Goal: Information Seeking & Learning: Learn about a topic

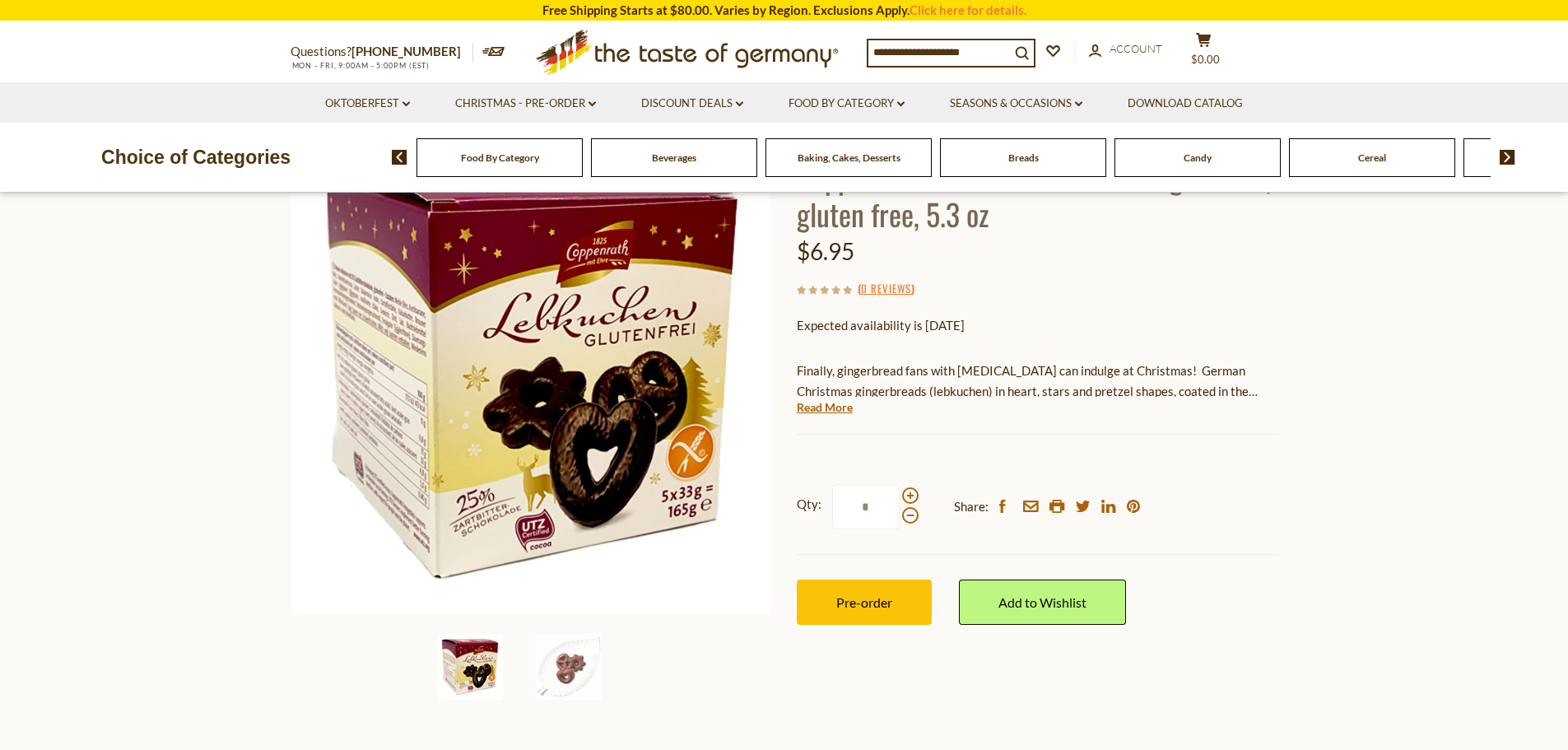
scroll to position [165, 0]
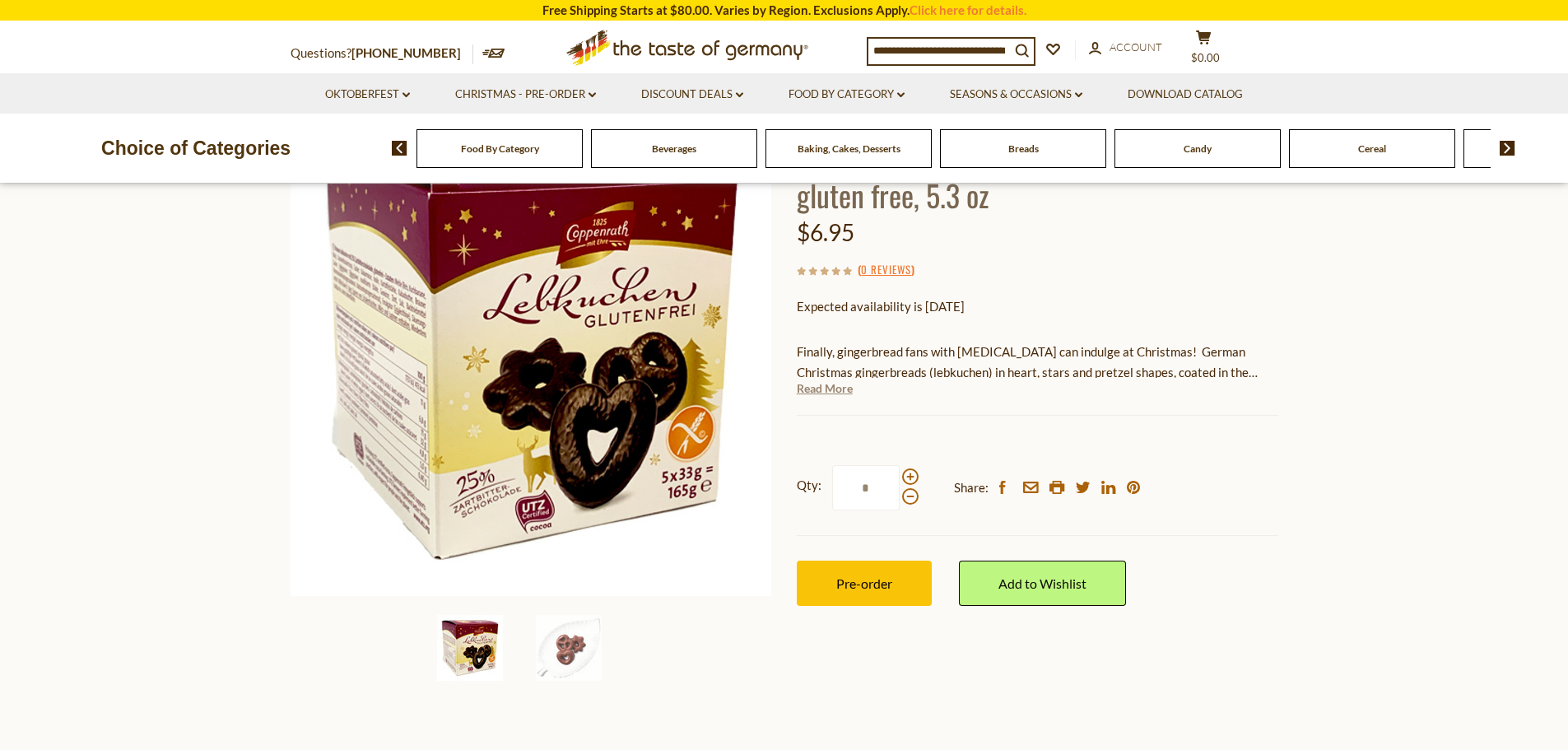
click at [834, 384] on link "Read More" at bounding box center [824, 388] width 56 height 16
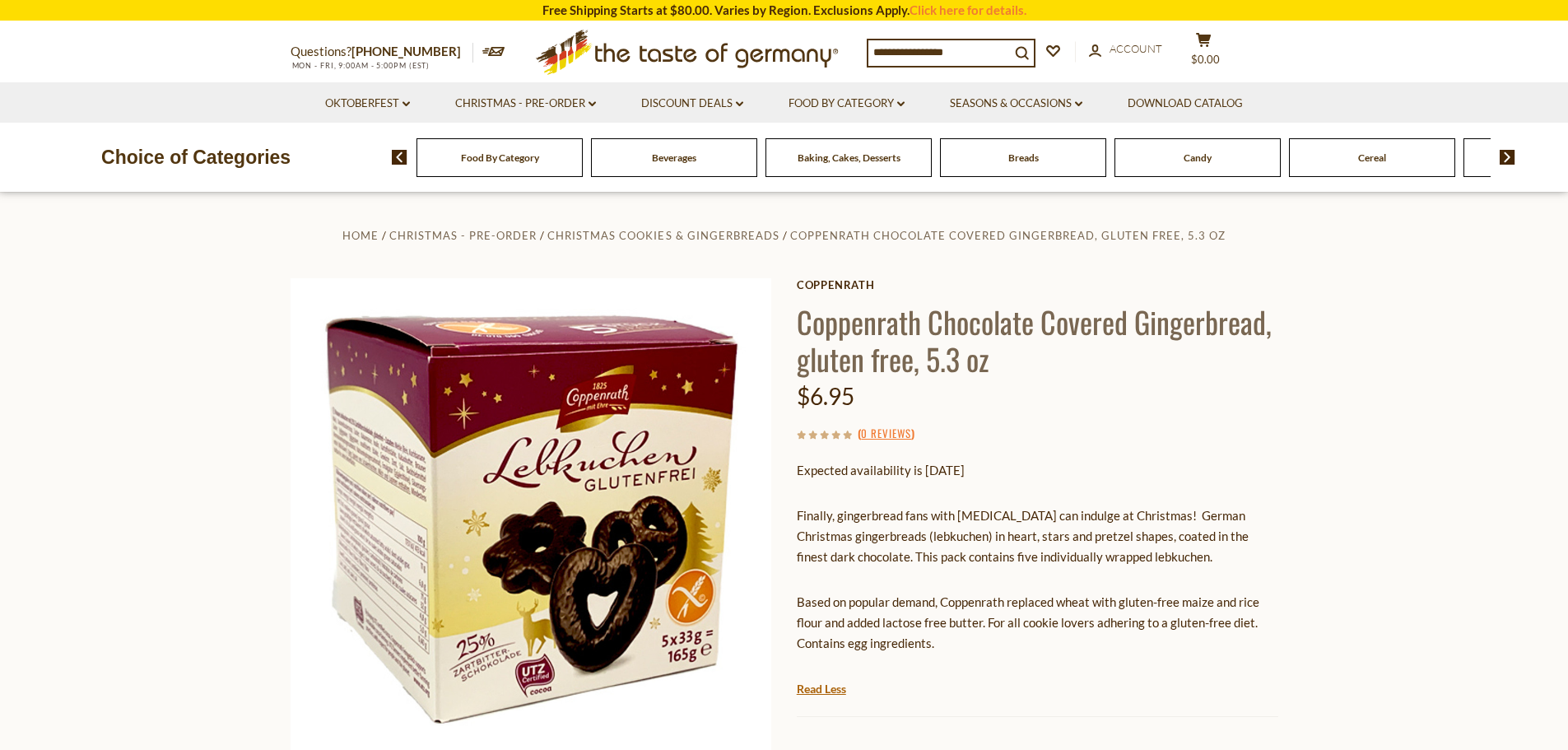
scroll to position [0, 0]
click at [963, 48] on input at bounding box center [938, 51] width 142 height 23
type input "**********"
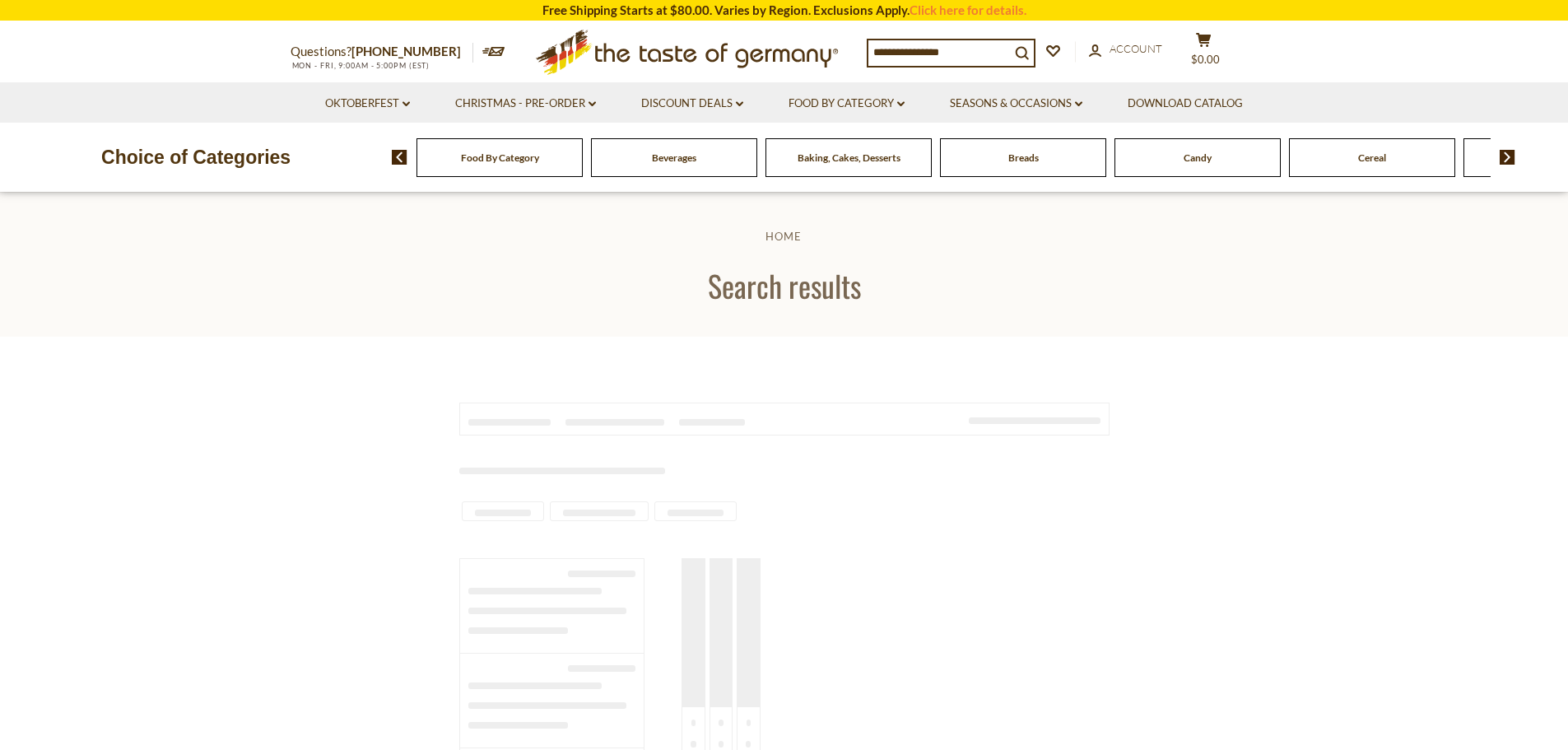
type input "**********"
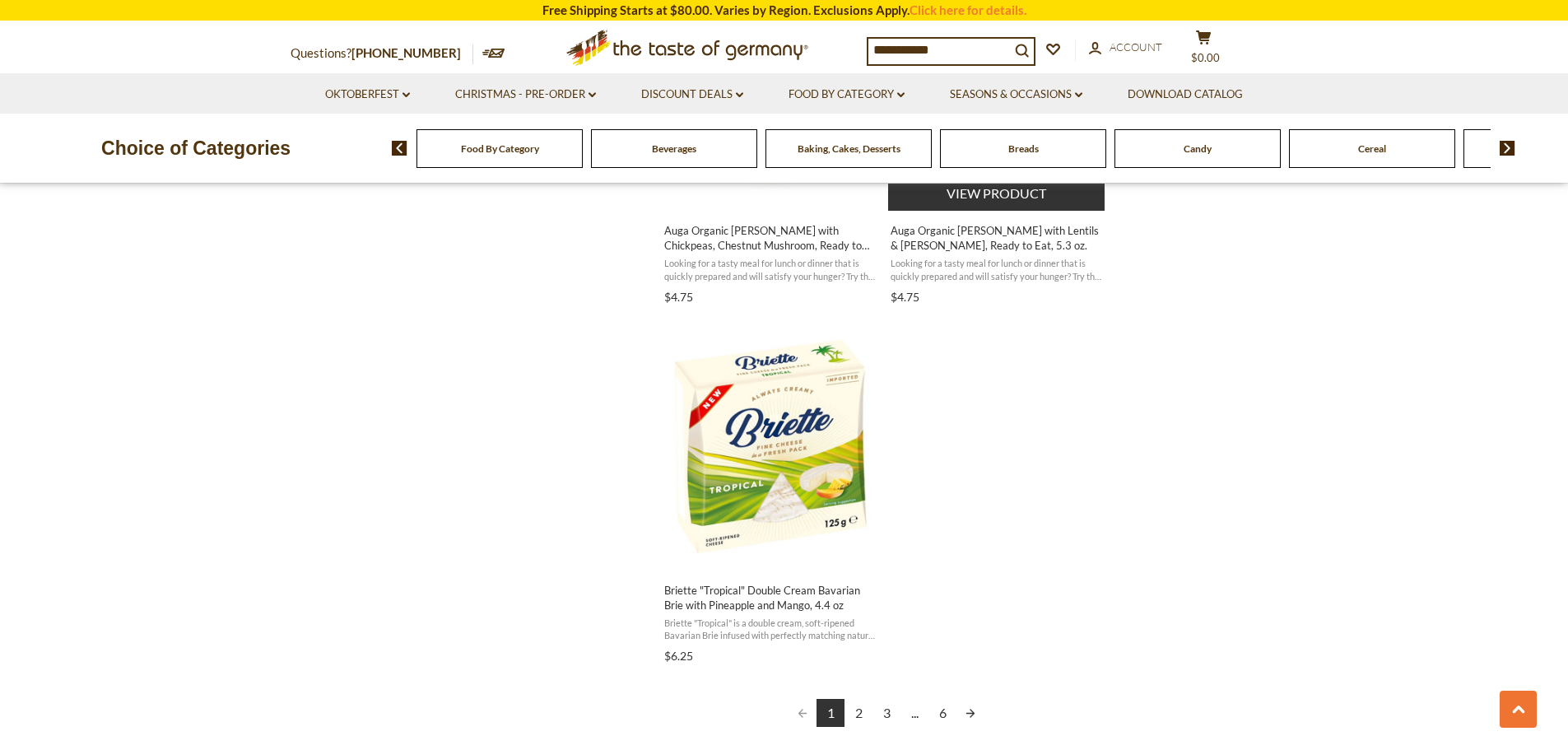
scroll to position [2717, 0]
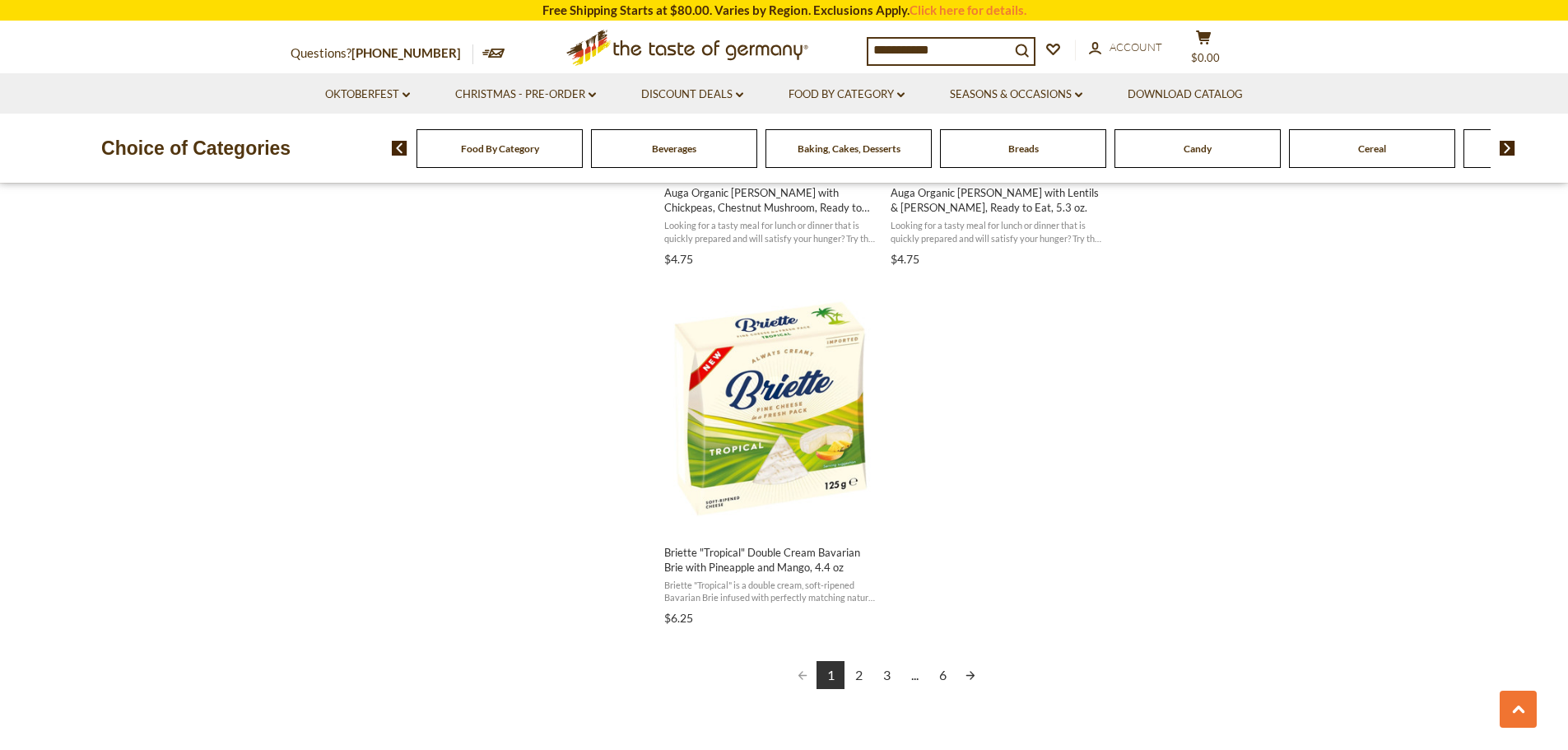
click at [856, 671] on link "2" at bounding box center [857, 675] width 28 height 28
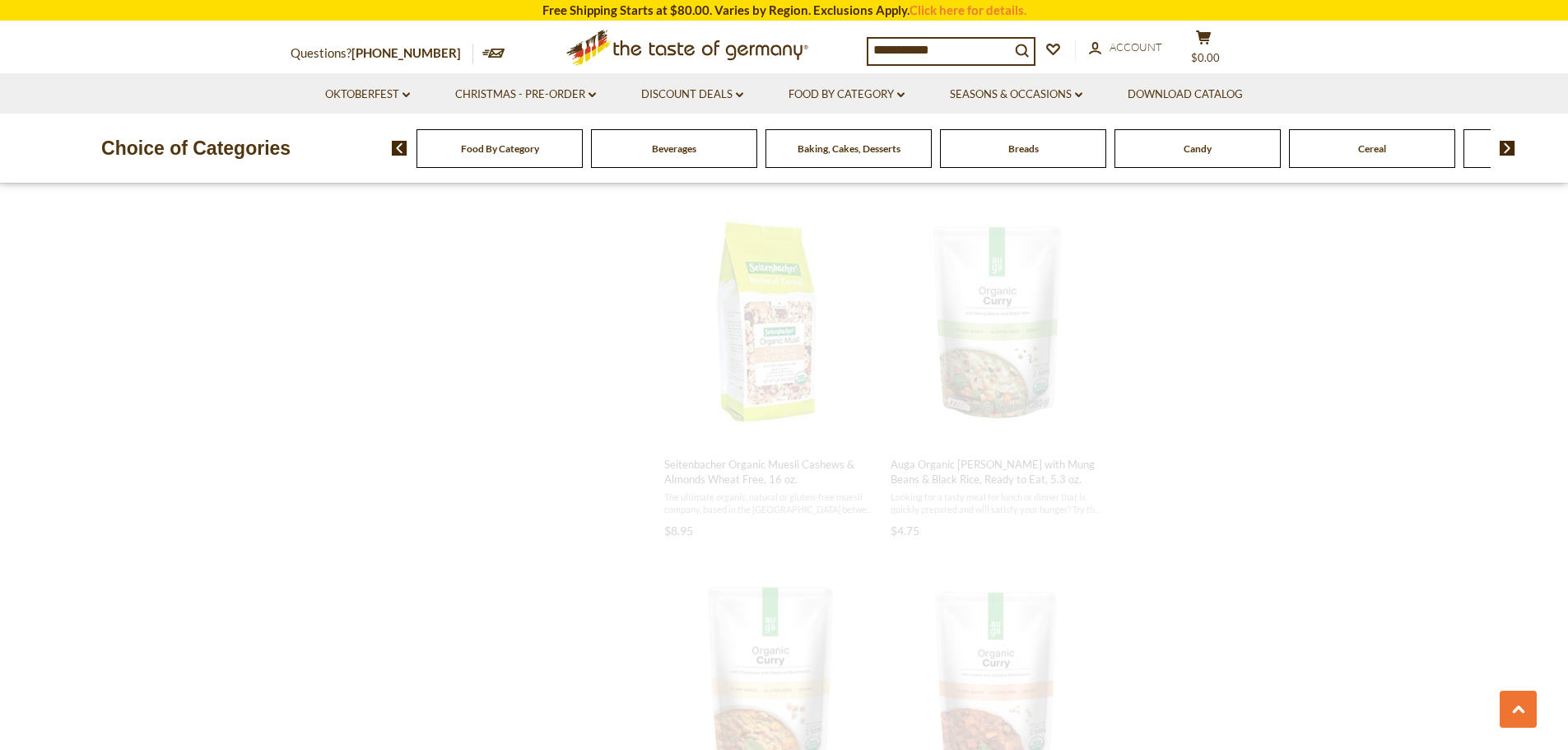
scroll to position [888, 0]
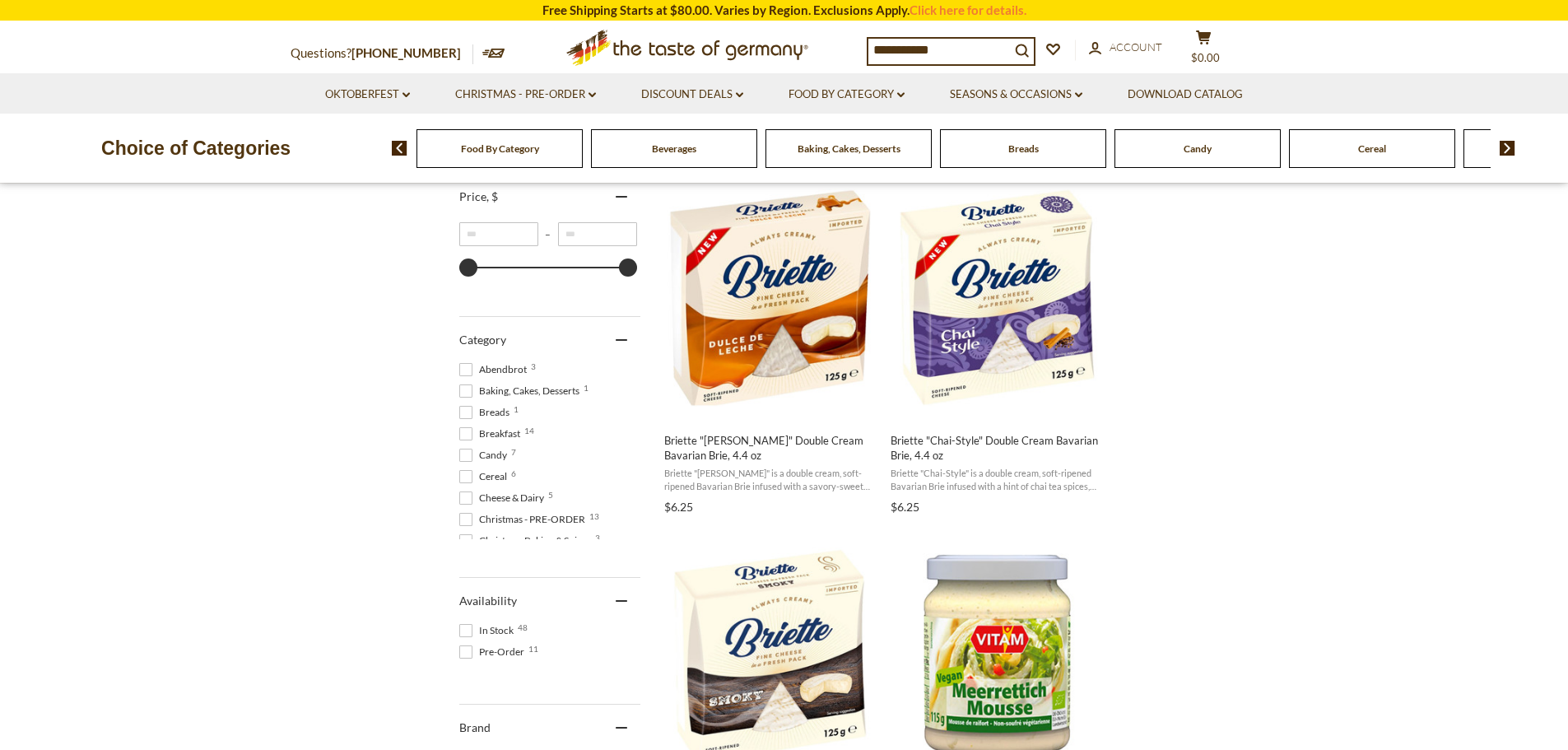
scroll to position [330, 0]
click at [463, 384] on span at bounding box center [466, 391] width 13 height 13
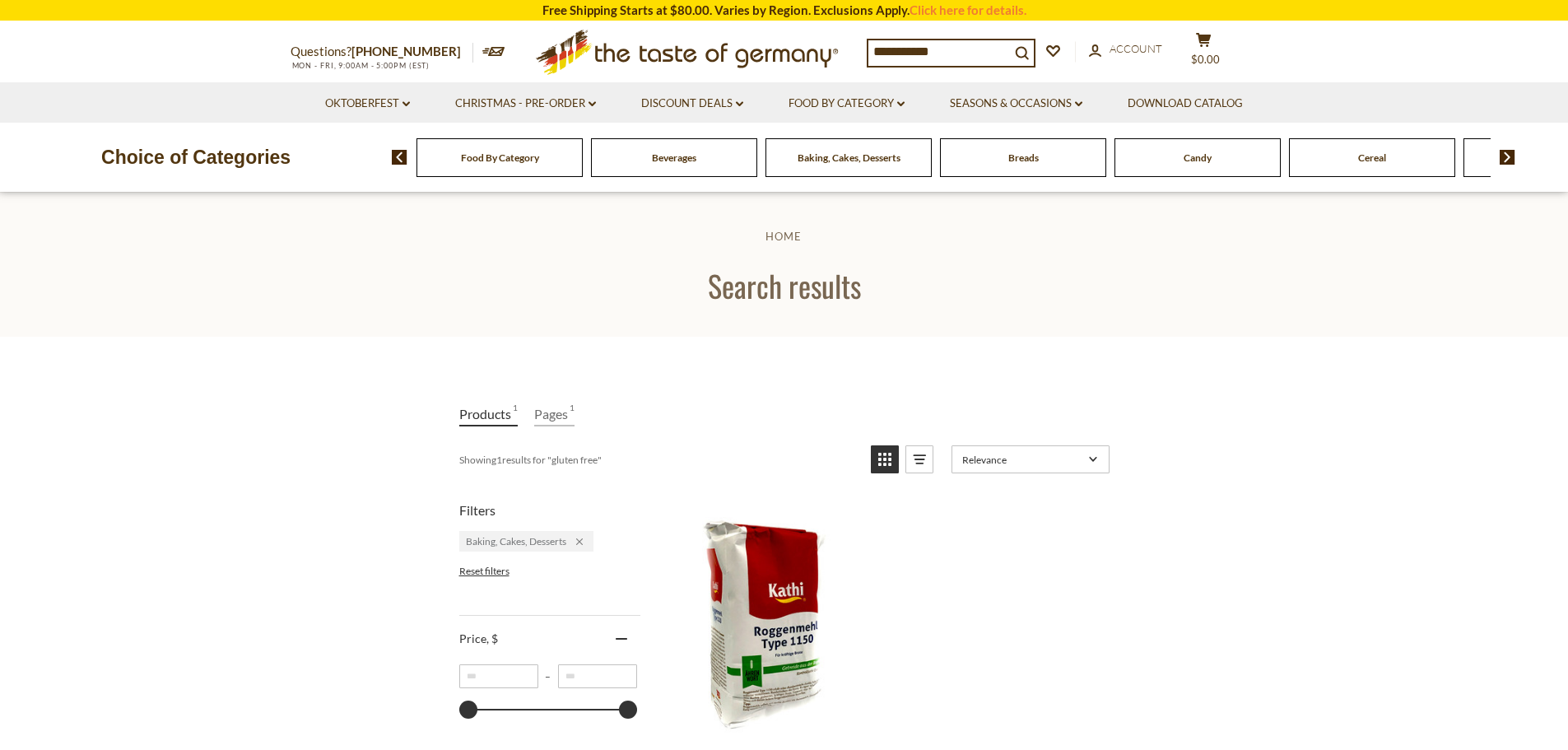
scroll to position [330, 0]
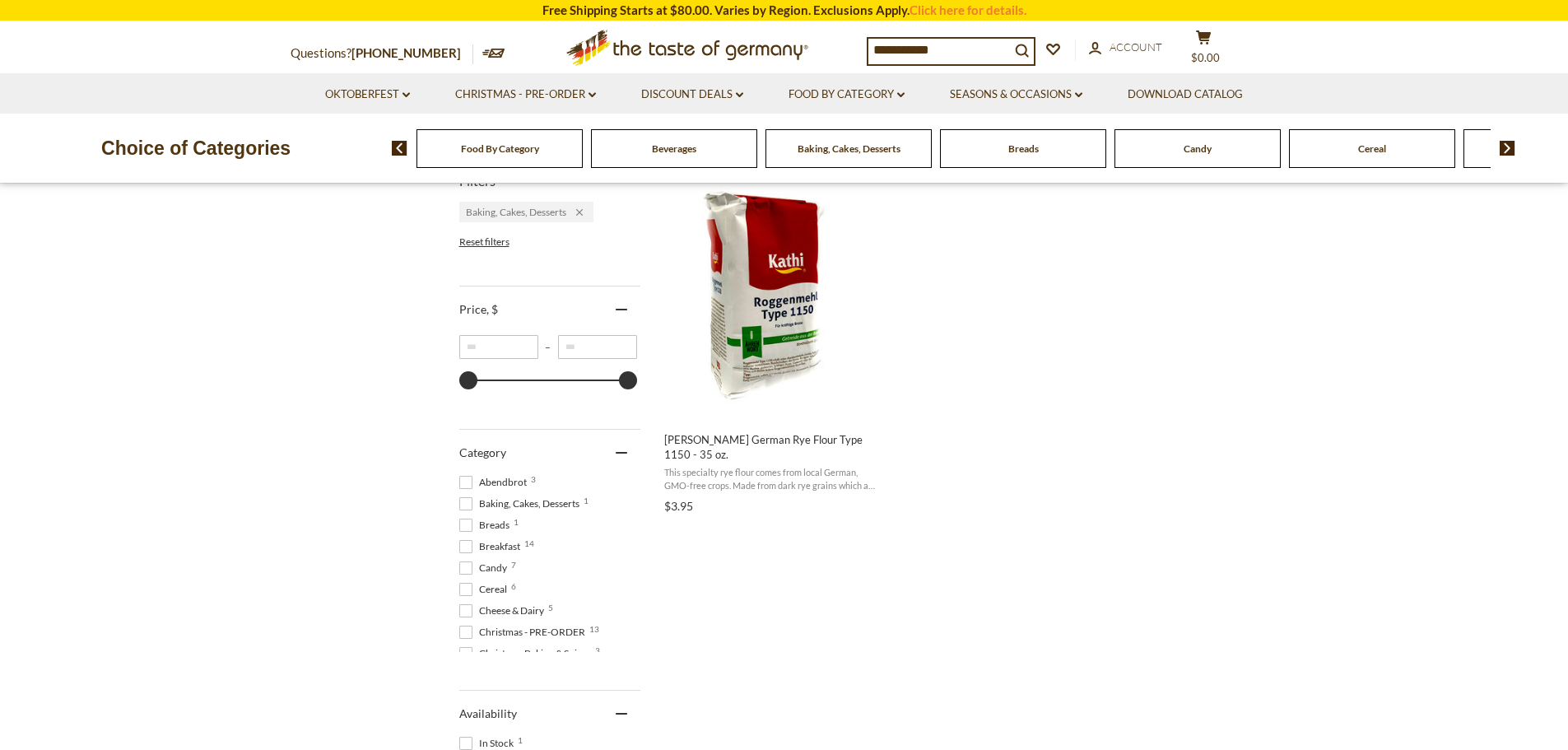
click at [464, 482] on span at bounding box center [466, 482] width 13 height 13
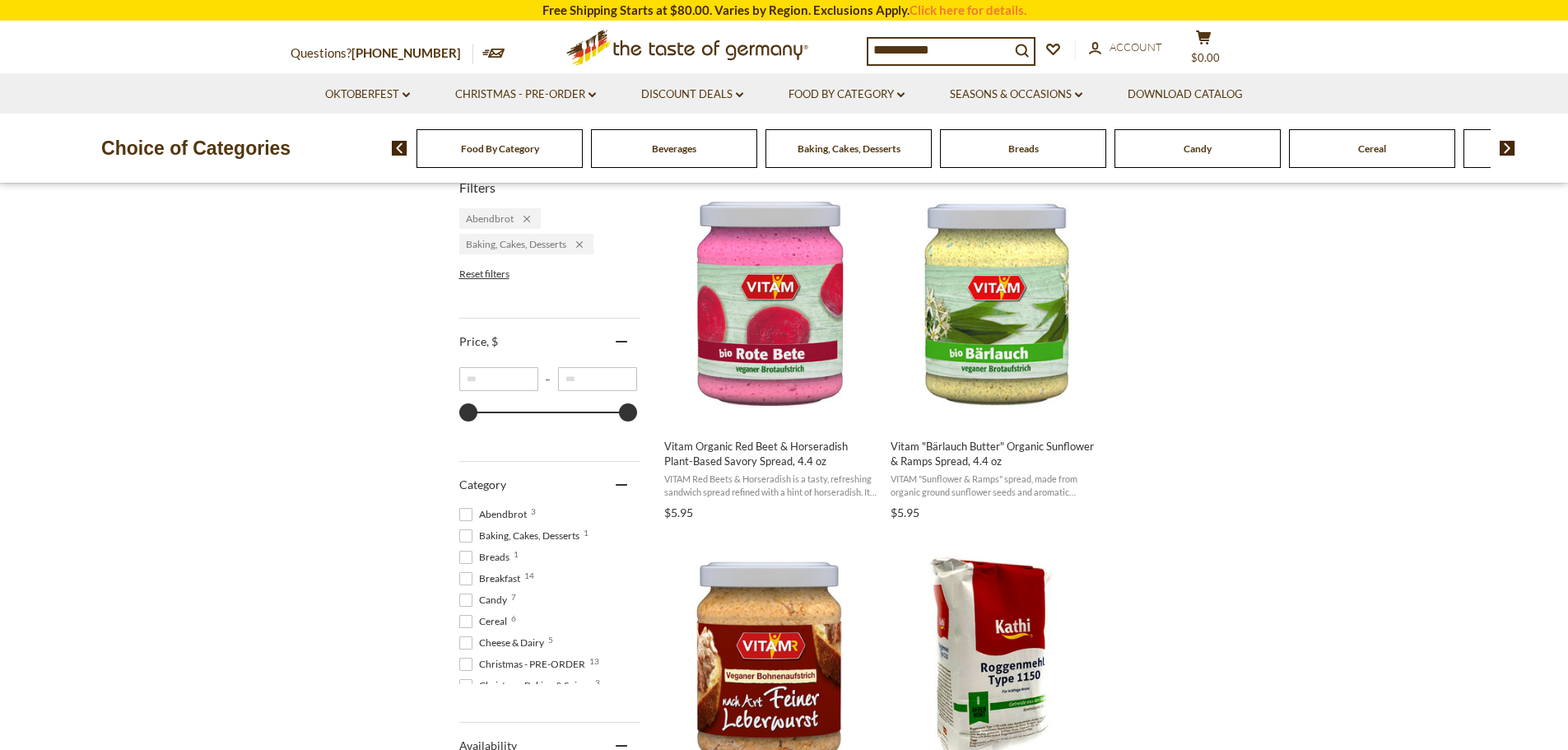
scroll to position [330, 0]
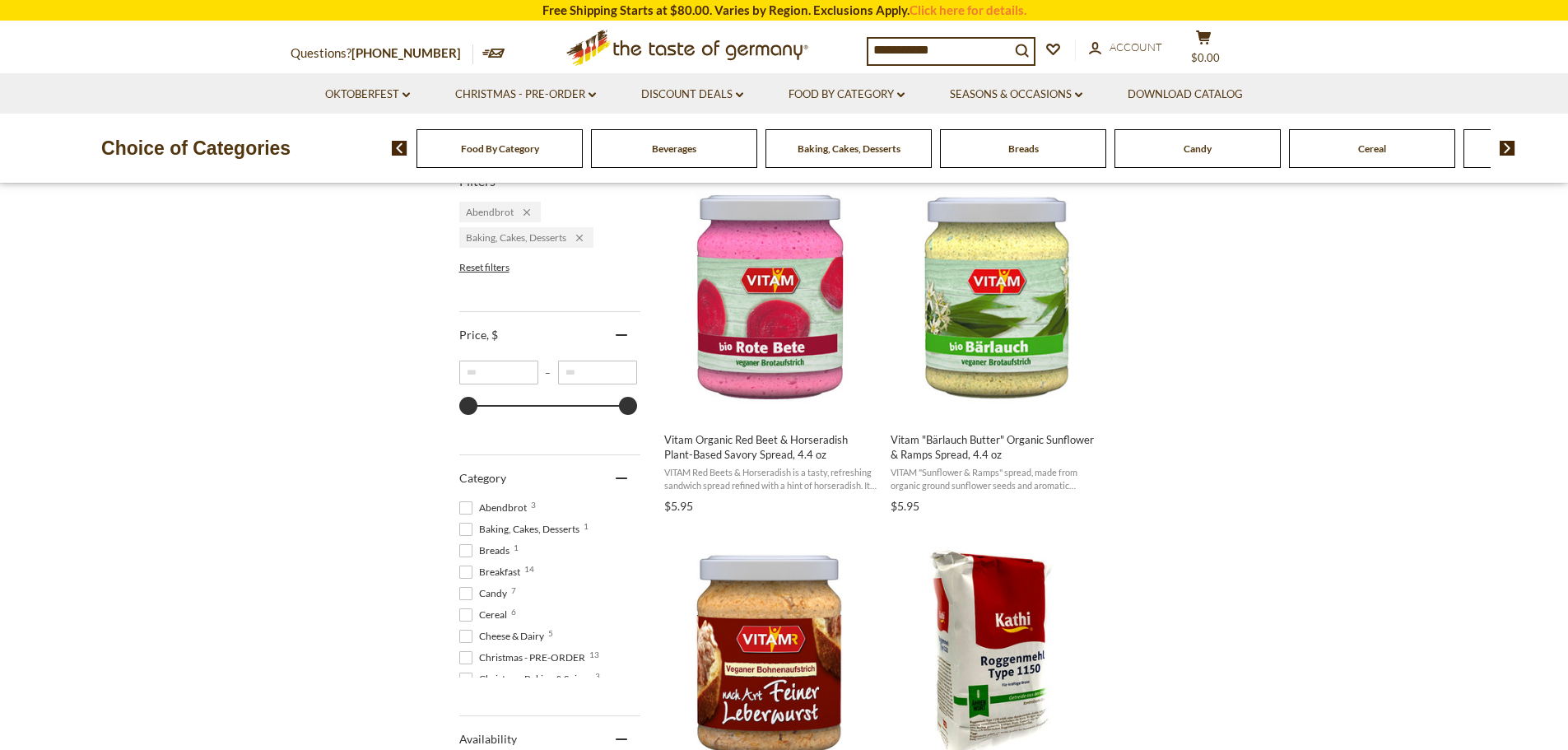
click at [460, 501] on span at bounding box center [466, 508] width 13 height 13
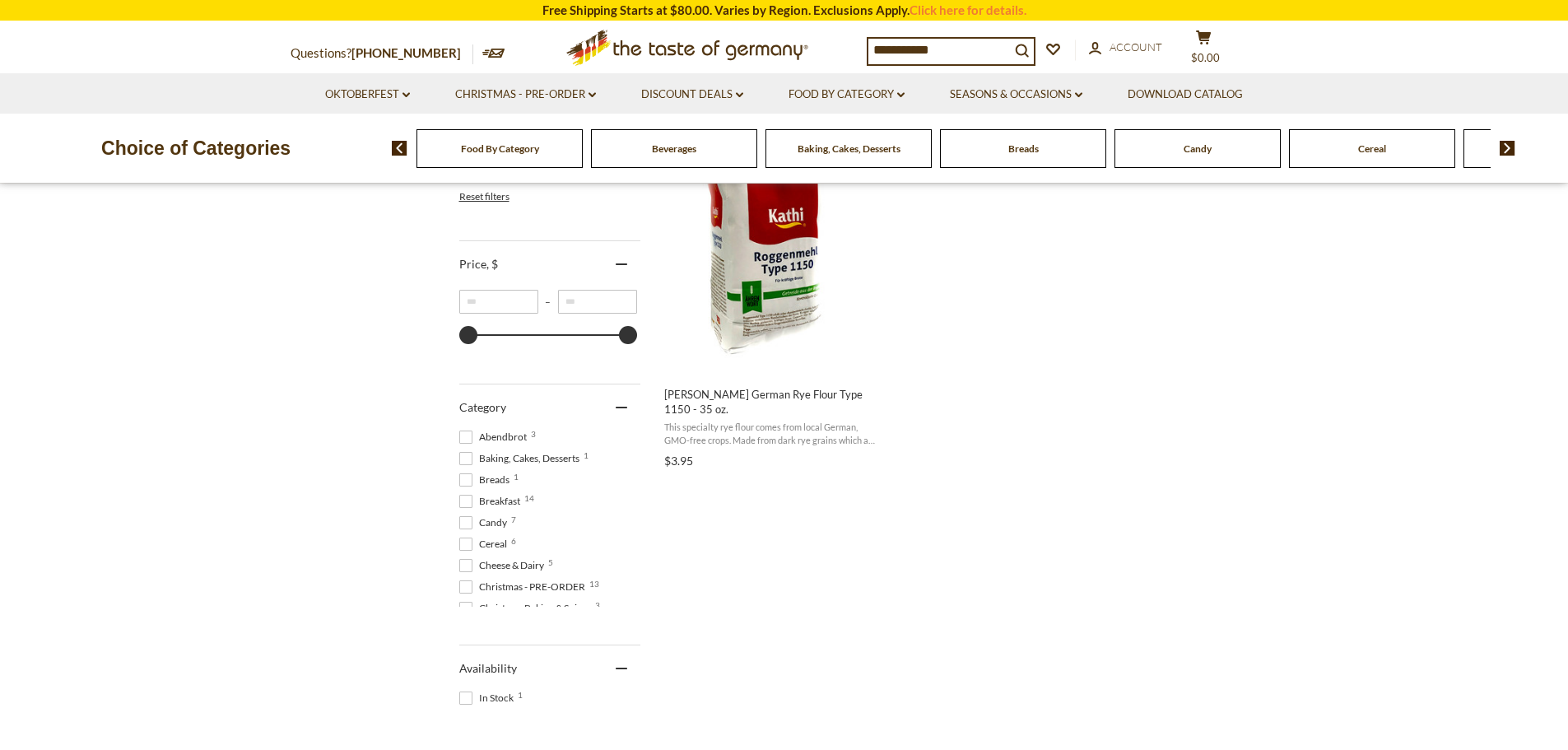
scroll to position [412, 0]
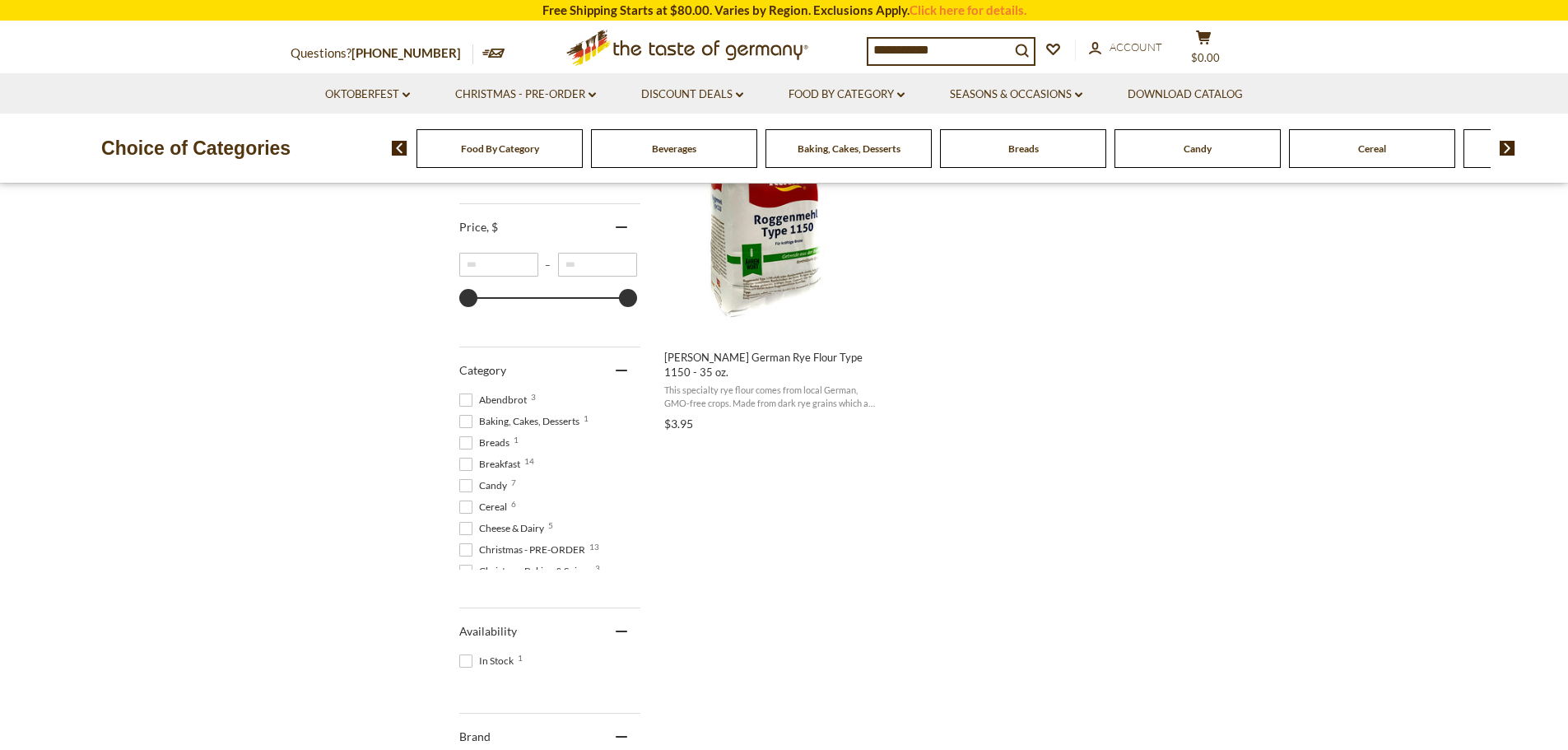
click at [461, 446] on span at bounding box center [466, 443] width 13 height 13
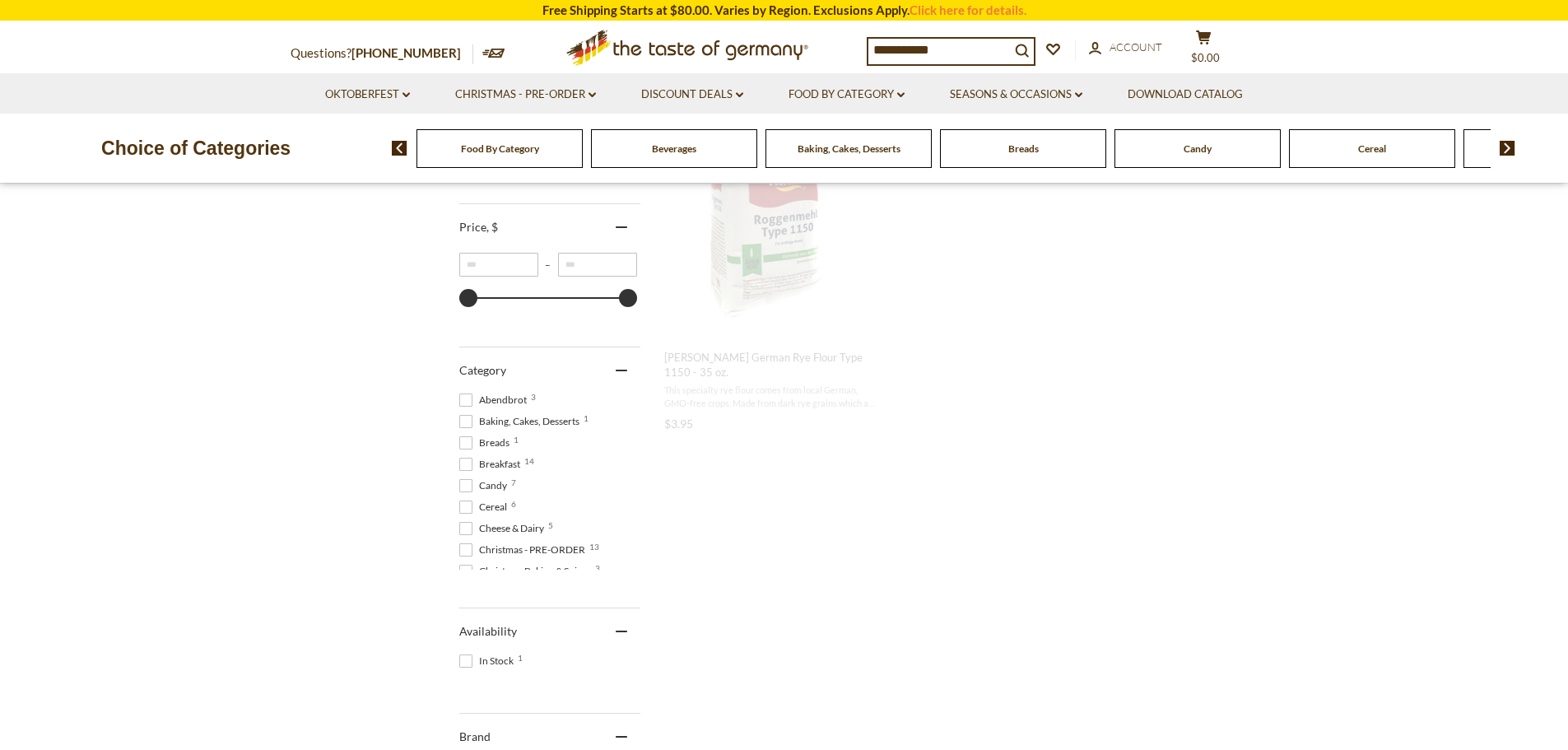
scroll to position [252, 0]
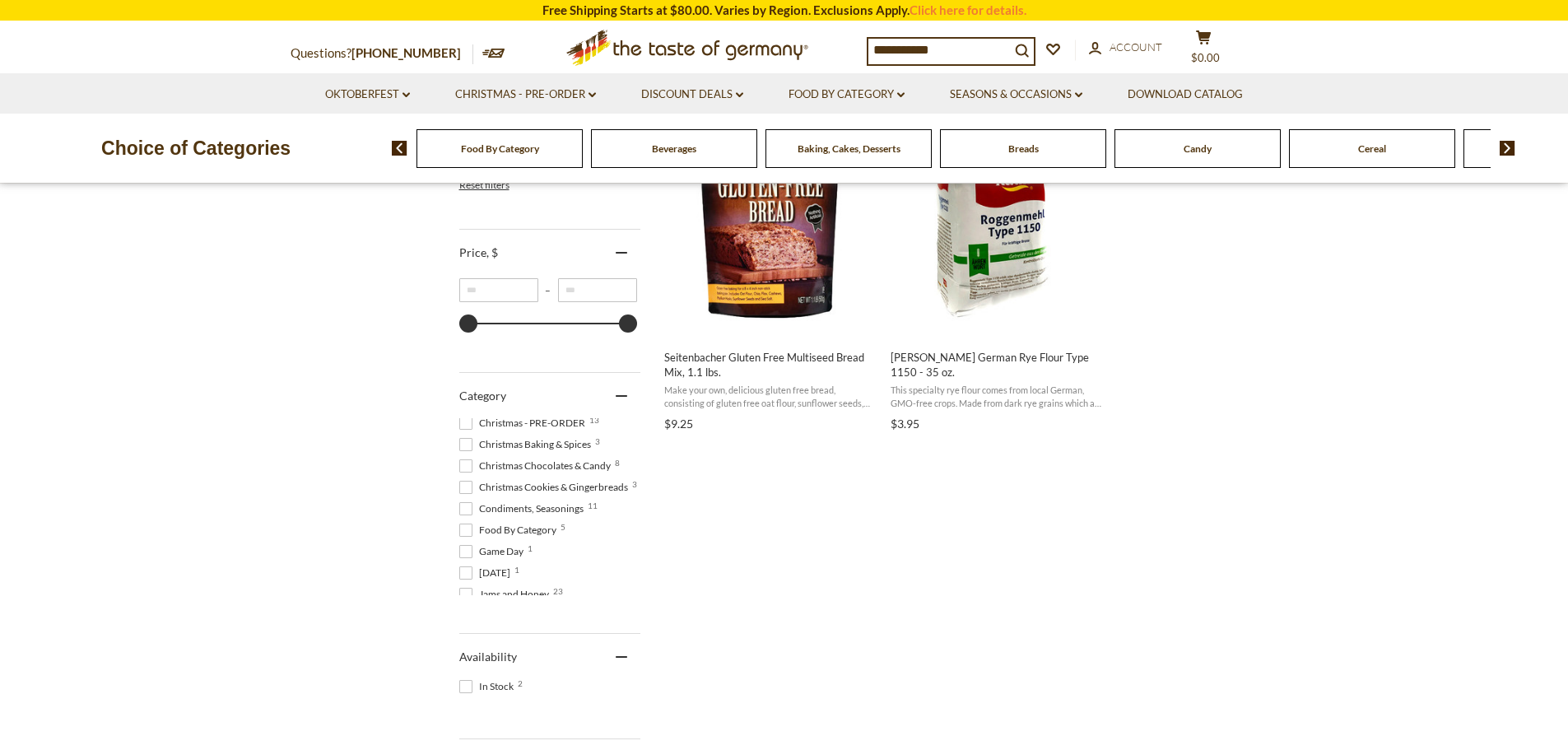
scroll to position [165, 0]
click at [466, 471] on span at bounding box center [466, 476] width 13 height 13
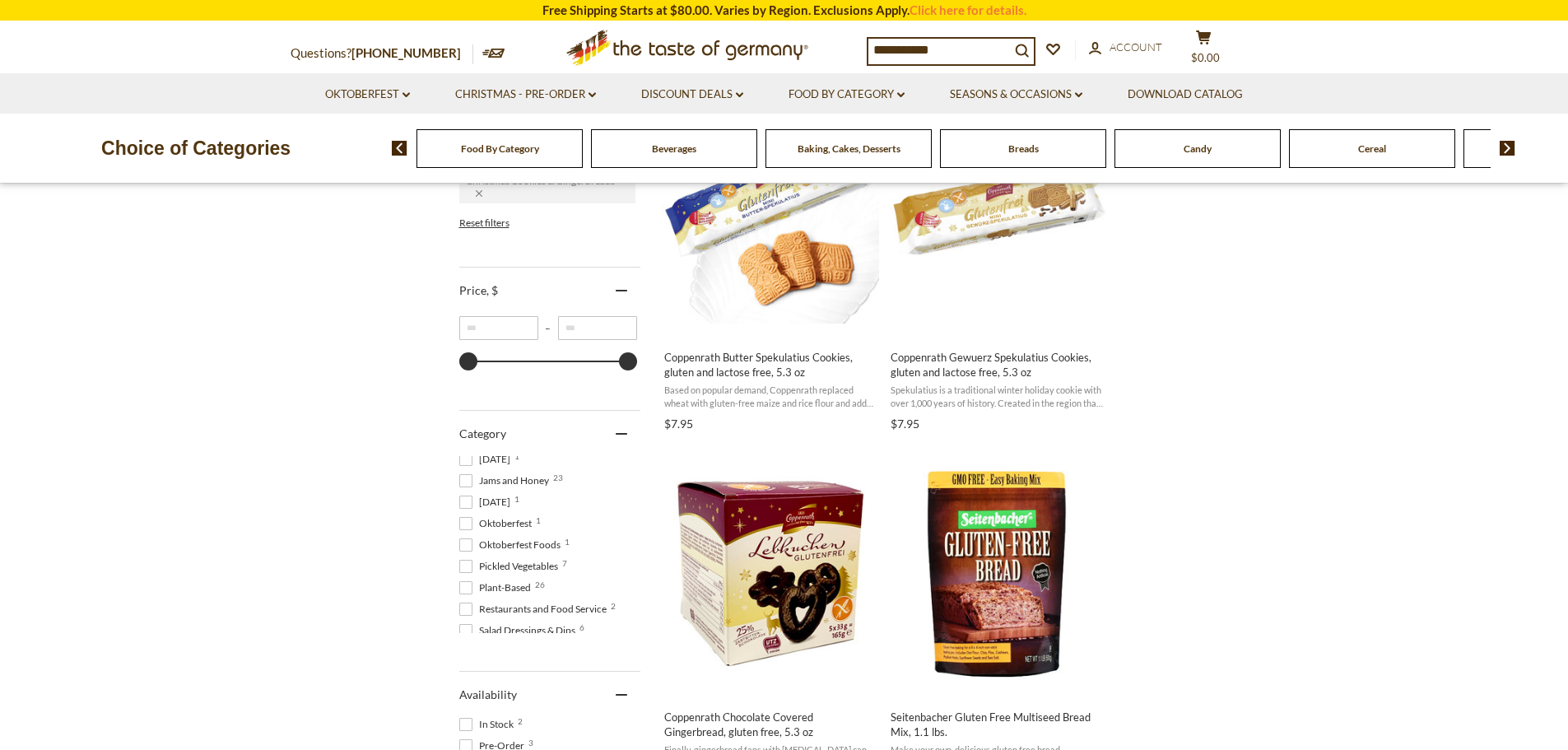
scroll to position [330, 0]
click at [462, 505] on span at bounding box center [466, 498] width 13 height 13
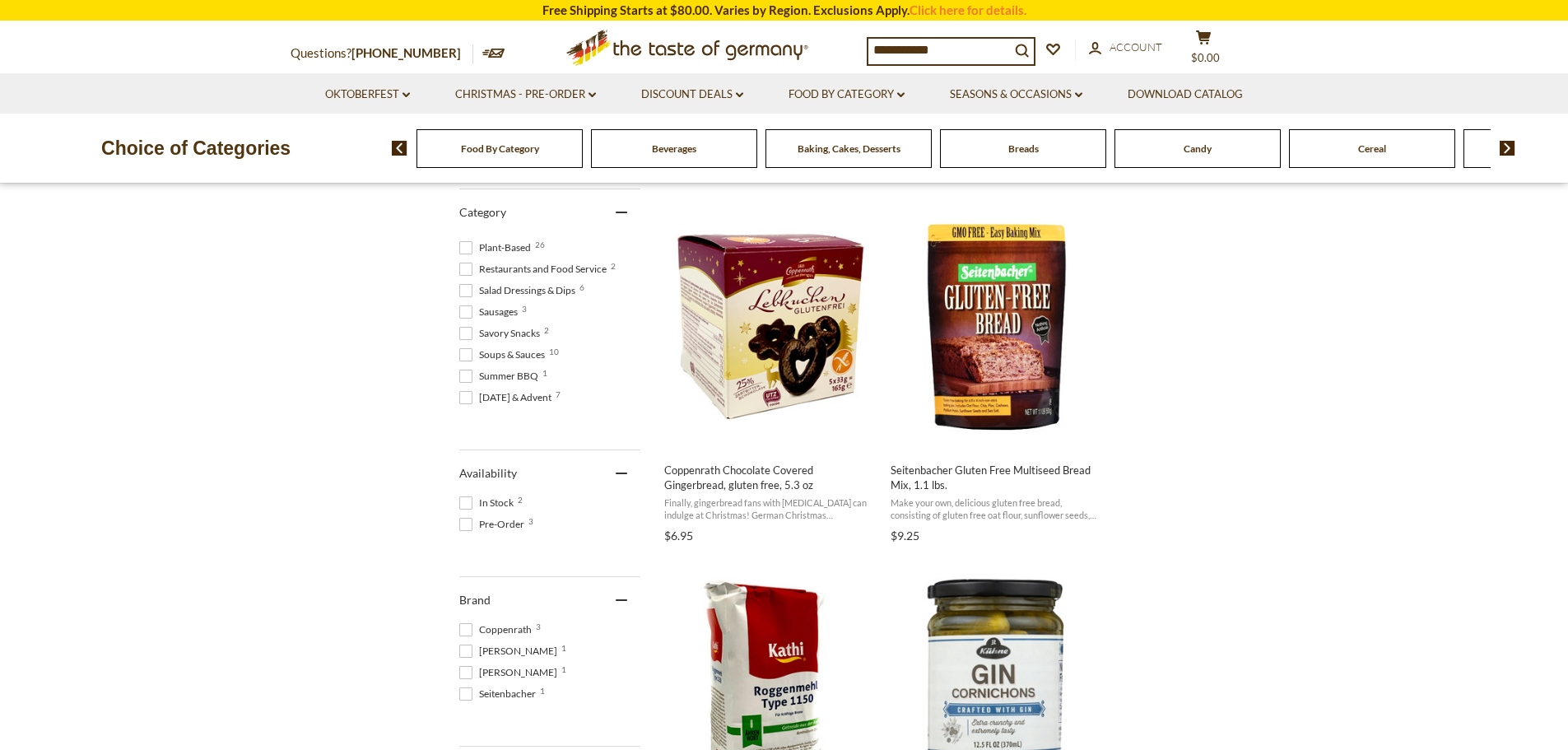
click at [469, 396] on span at bounding box center [466, 397] width 13 height 13
